Goal: Transaction & Acquisition: Purchase product/service

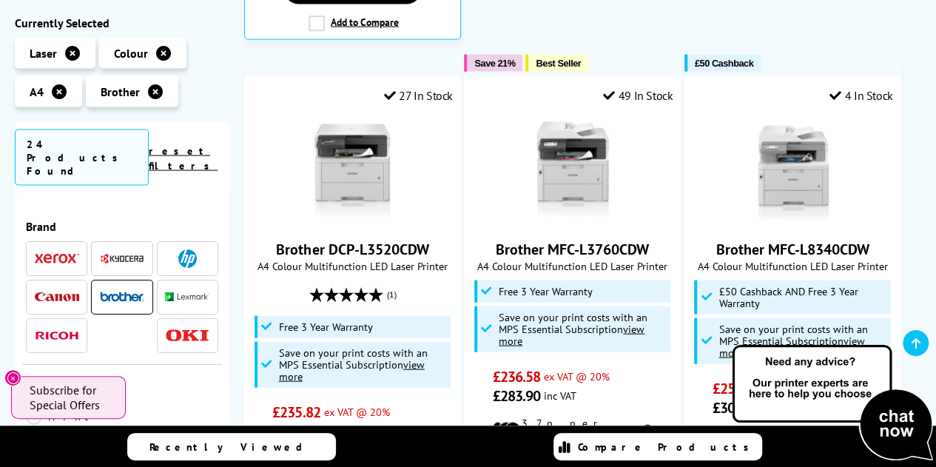
scroll to position [1517, 0]
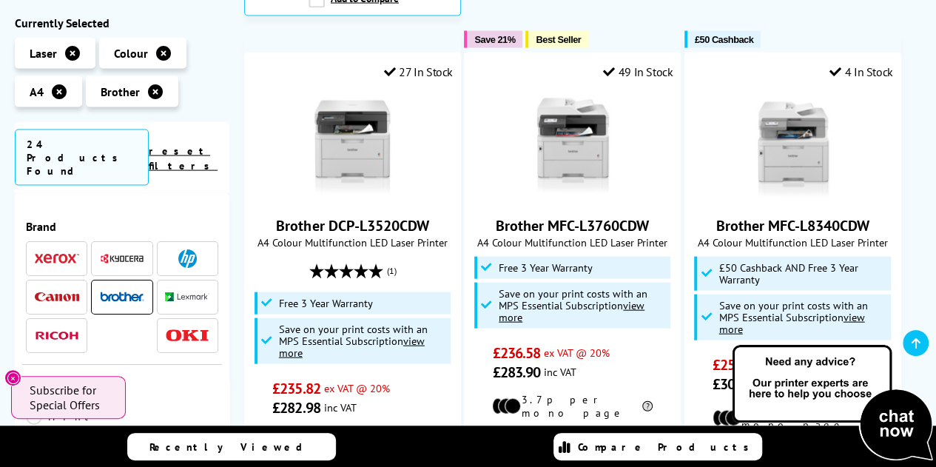
drag, startPoint x: 0, startPoint y: 0, endPoint x: 932, endPoint y: 215, distance: 956.7
click at [932, 215] on html "Call us Free on 0800 840 1992 Mon-Fri 9:00 - 17:30 Mon - Fri 9:00am - 5:30pm Sa…" at bounding box center [468, 319] width 936 height 3672
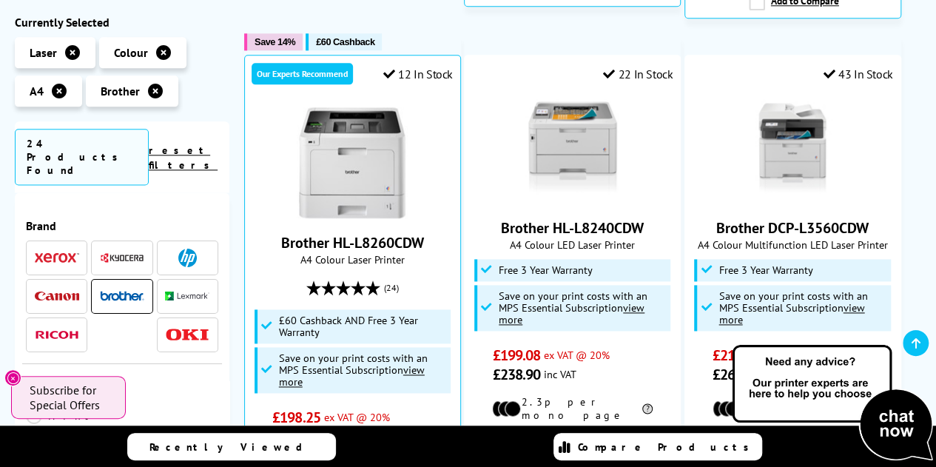
scroll to position [885, 0]
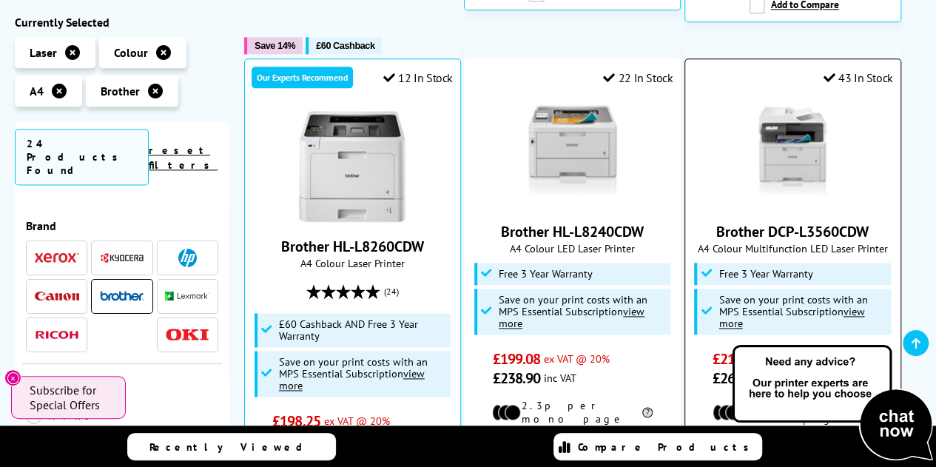
click at [776, 222] on link "Brother DCP-L3560CDW" at bounding box center [792, 231] width 152 height 19
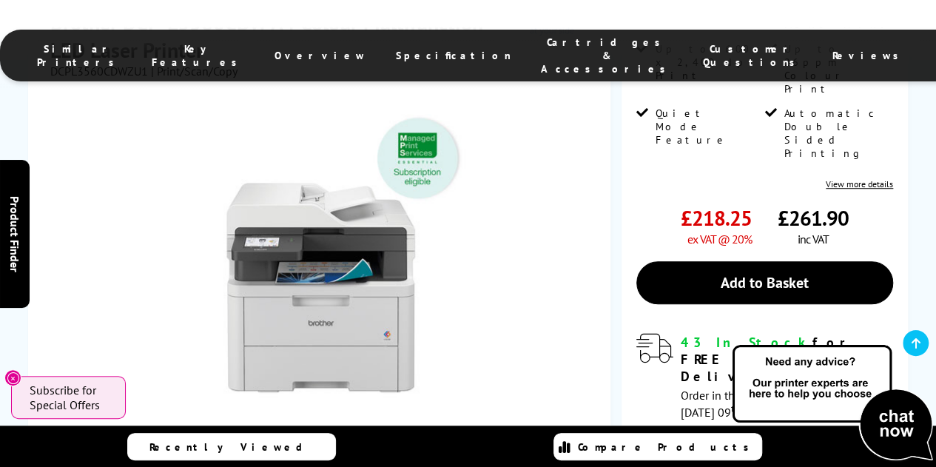
scroll to position [397, 0]
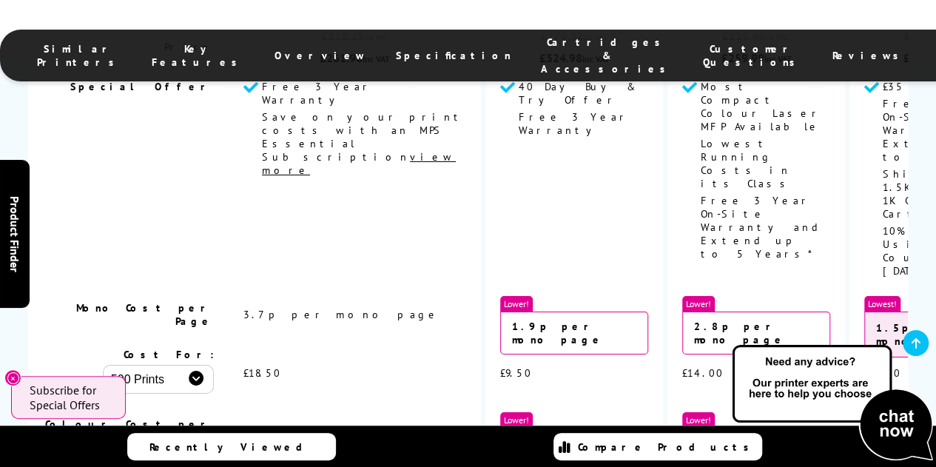
scroll to position [2487, 0]
